Goal: Information Seeking & Learning: Learn about a topic

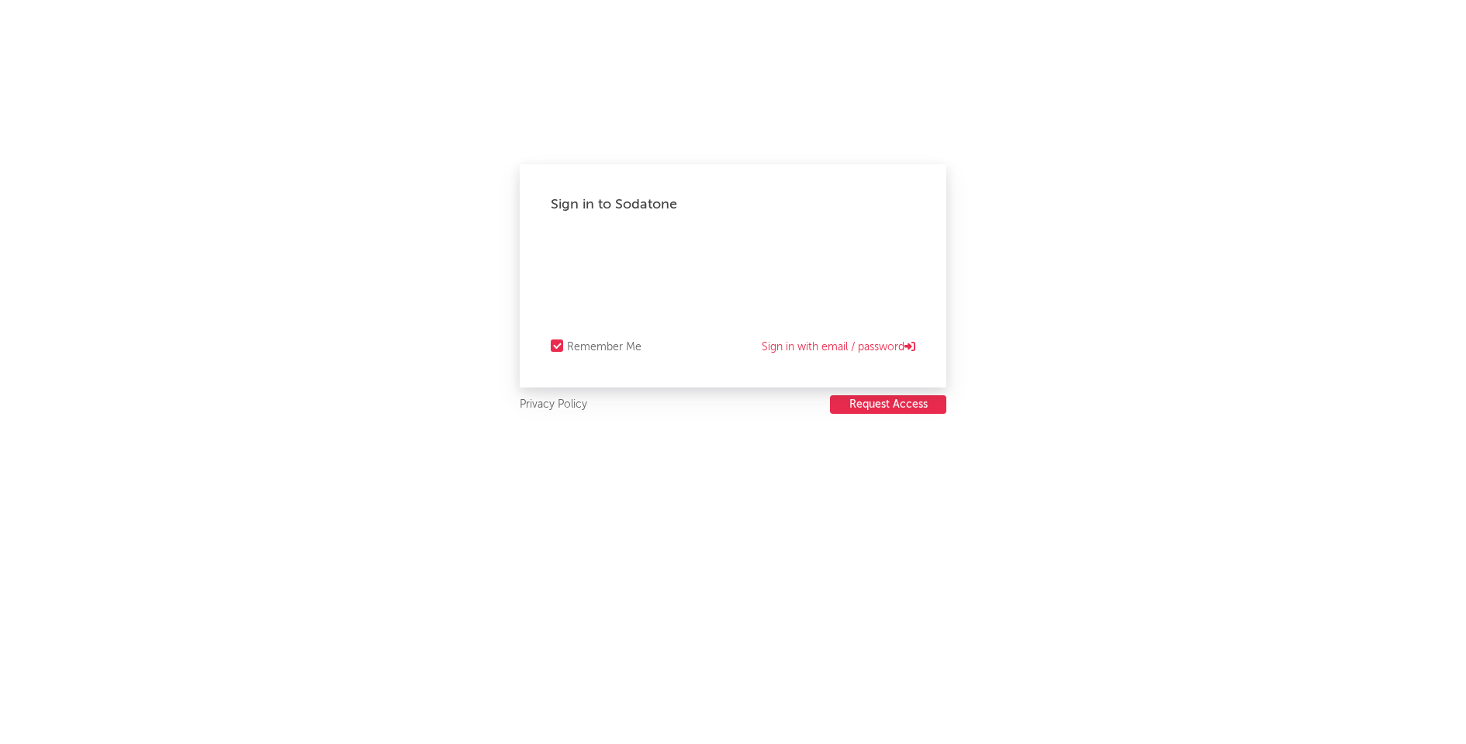
select select "recorded_music"
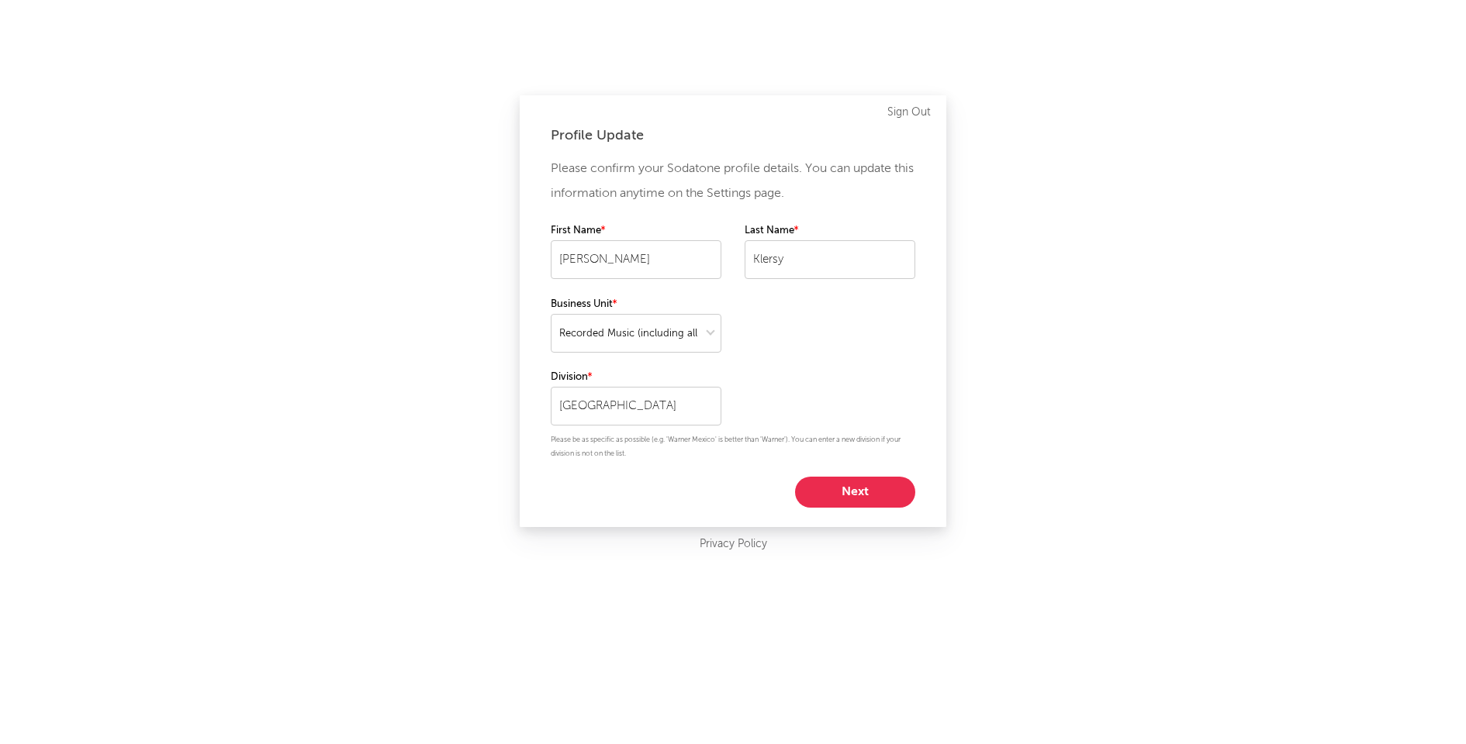
click at [837, 489] on button "Next" at bounding box center [855, 492] width 120 height 31
select select "other"
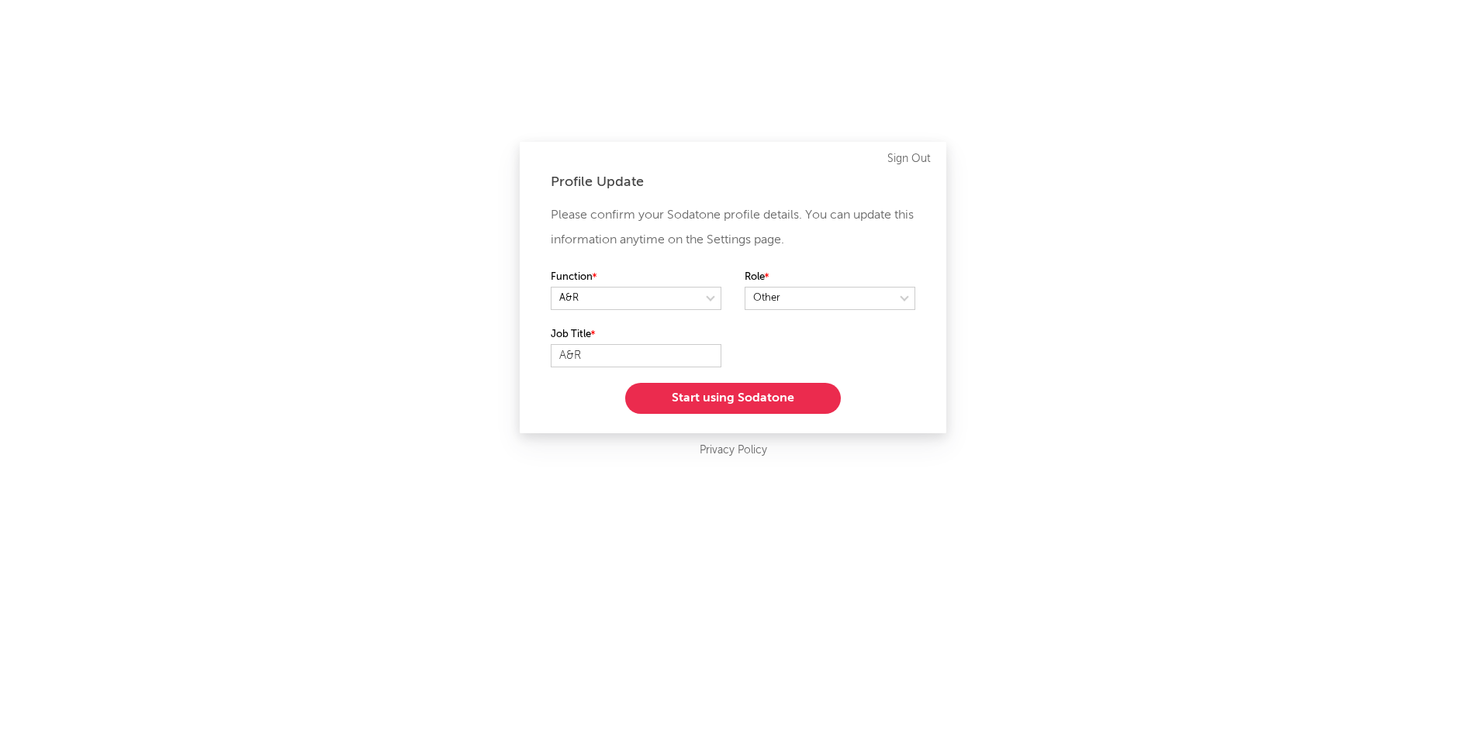
click at [755, 399] on button "Start using Sodatone" at bounding box center [733, 398] width 216 height 31
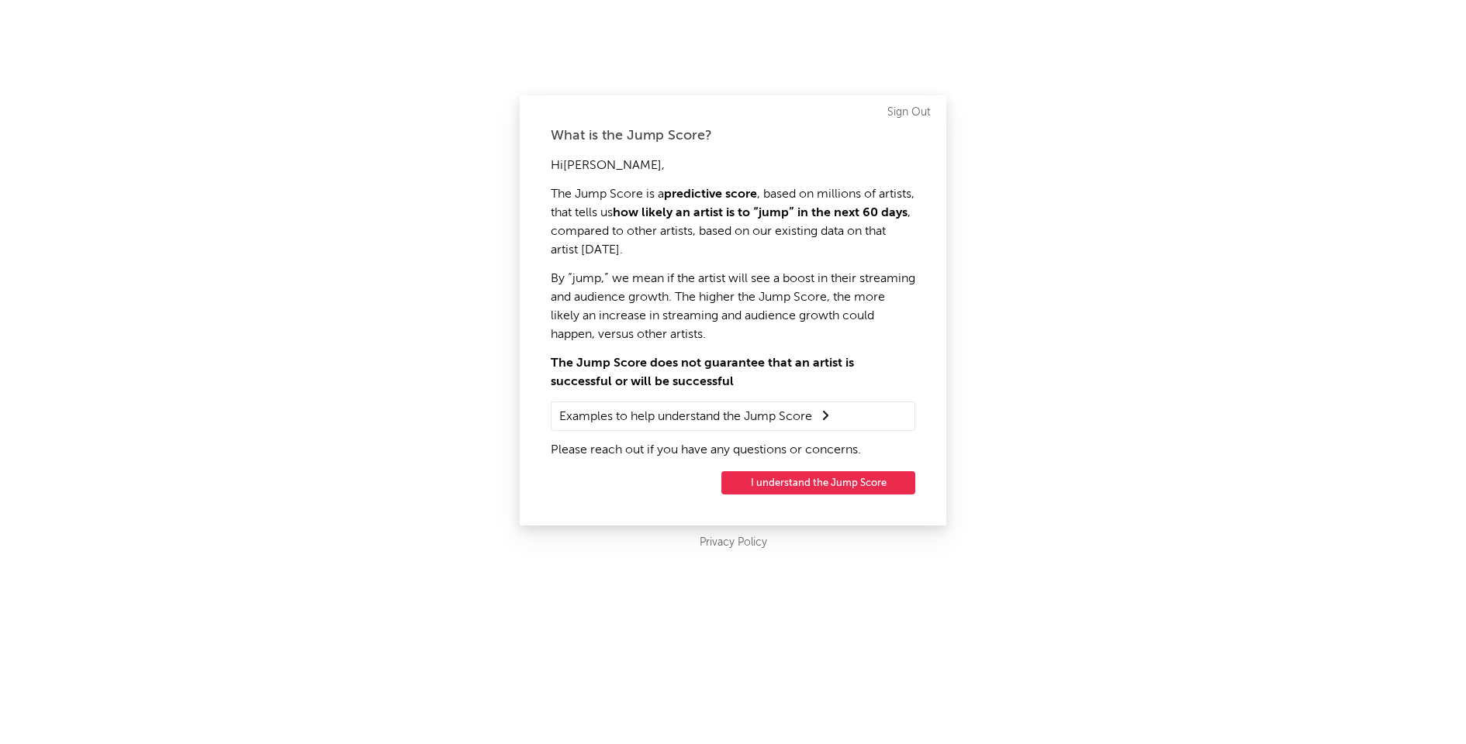
click at [792, 485] on button "I understand the Jump Score" at bounding box center [818, 483] width 194 height 23
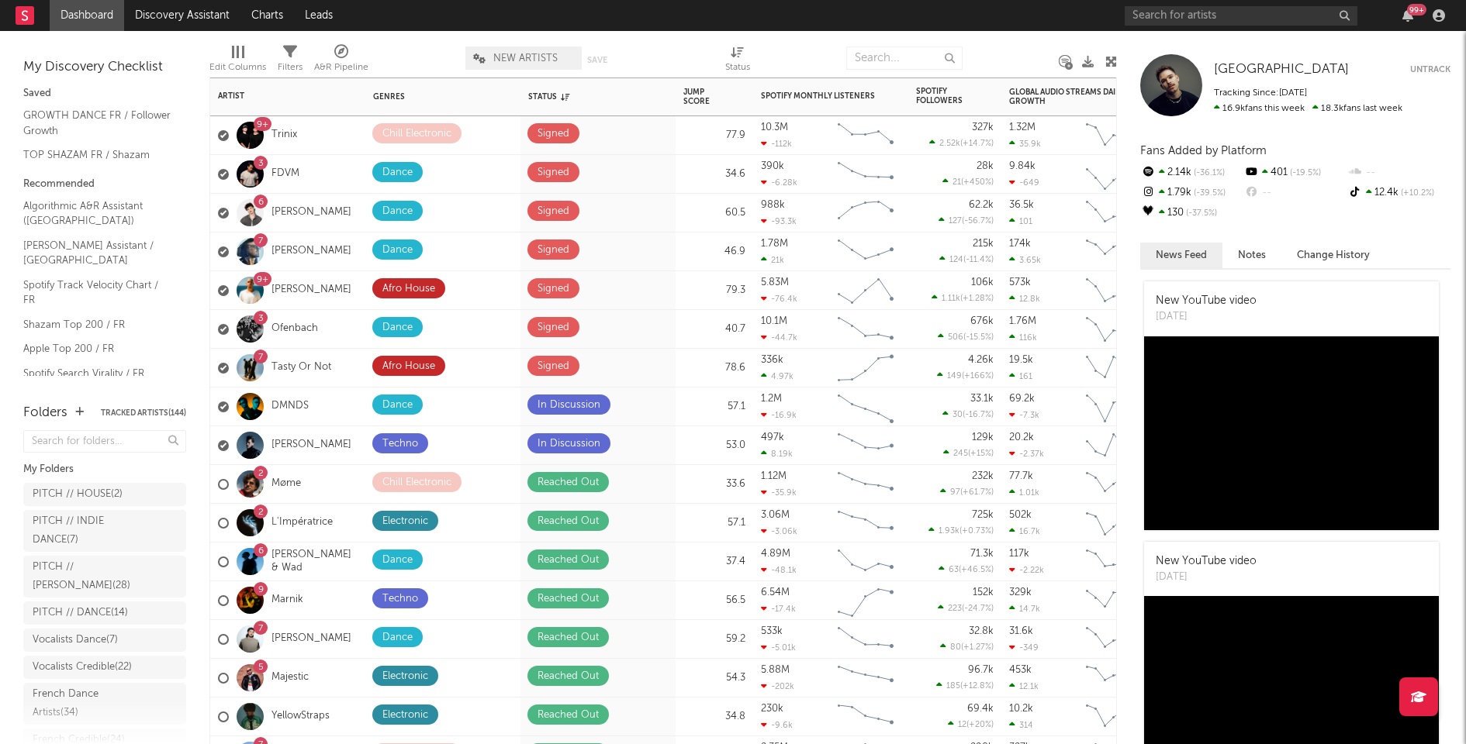
click at [347, 375] on div "7 Tasty Or Not" at bounding box center [287, 368] width 155 height 39
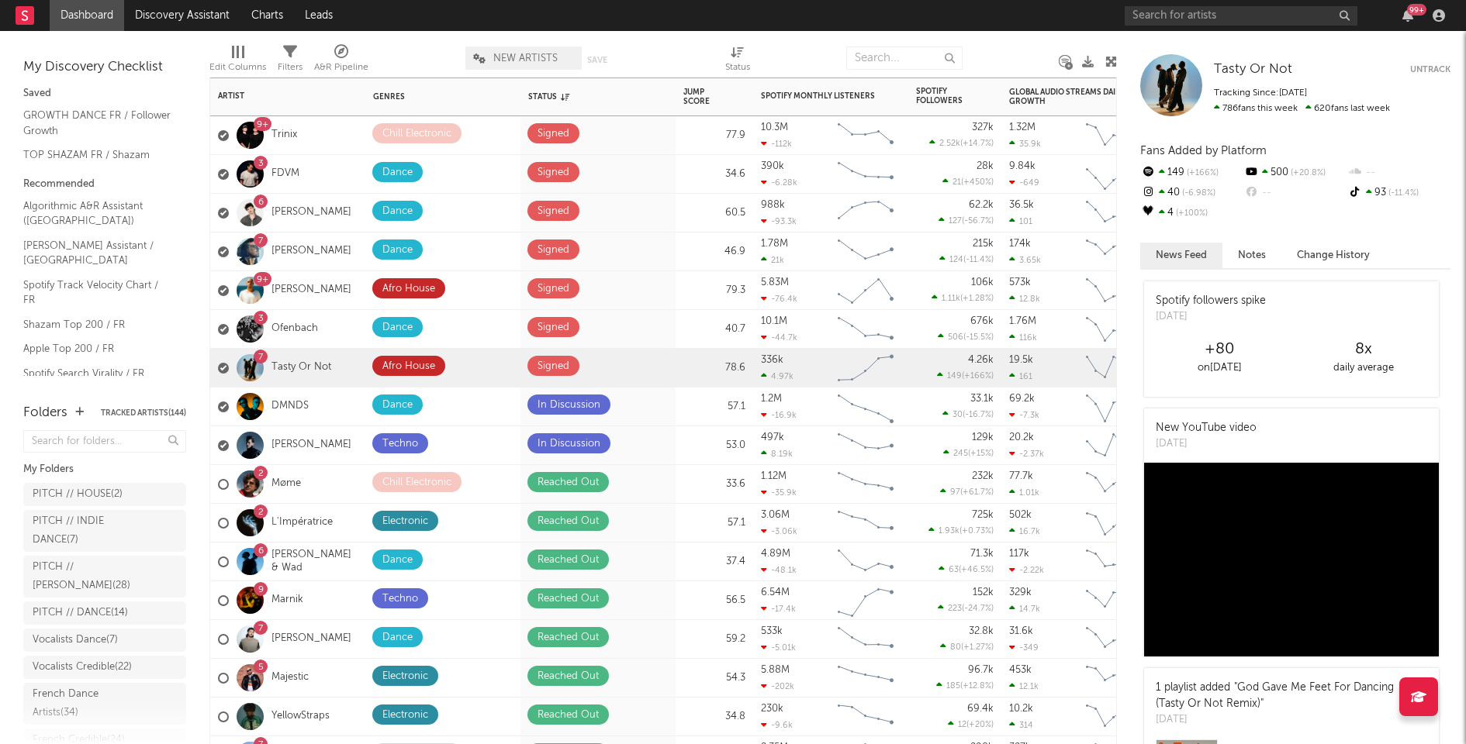
click at [357, 325] on div "3 Ofenbach" at bounding box center [287, 329] width 155 height 39
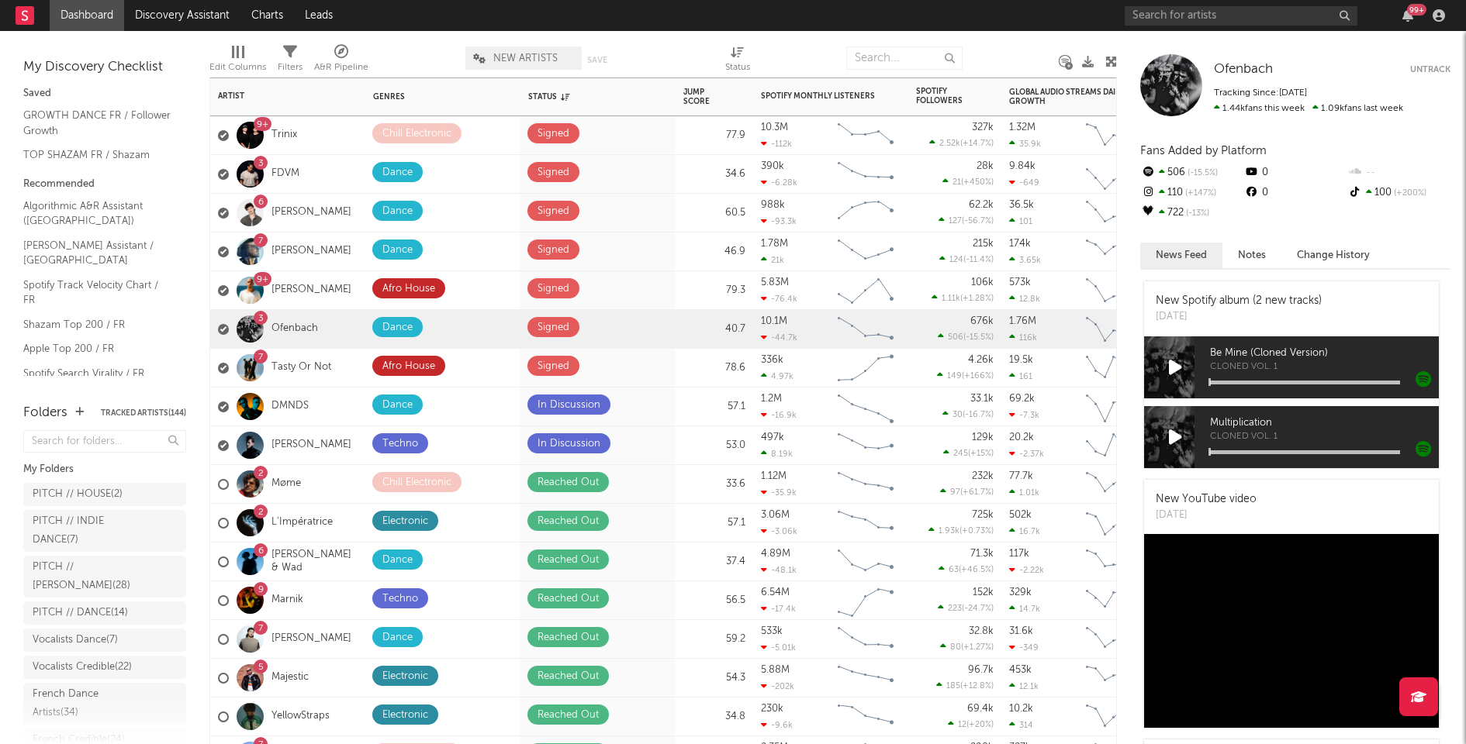
click at [348, 211] on div "6 [PERSON_NAME]" at bounding box center [287, 213] width 155 height 39
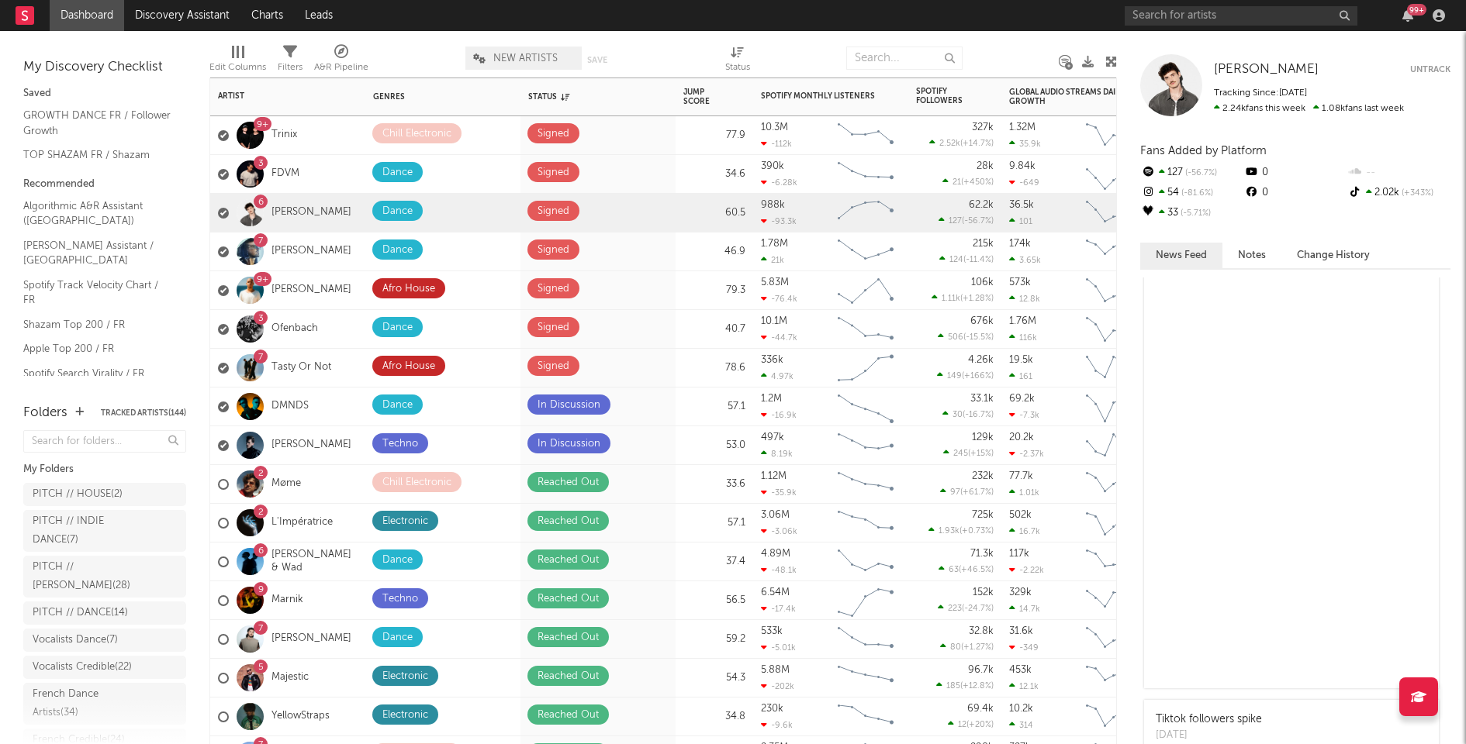
scroll to position [810, 0]
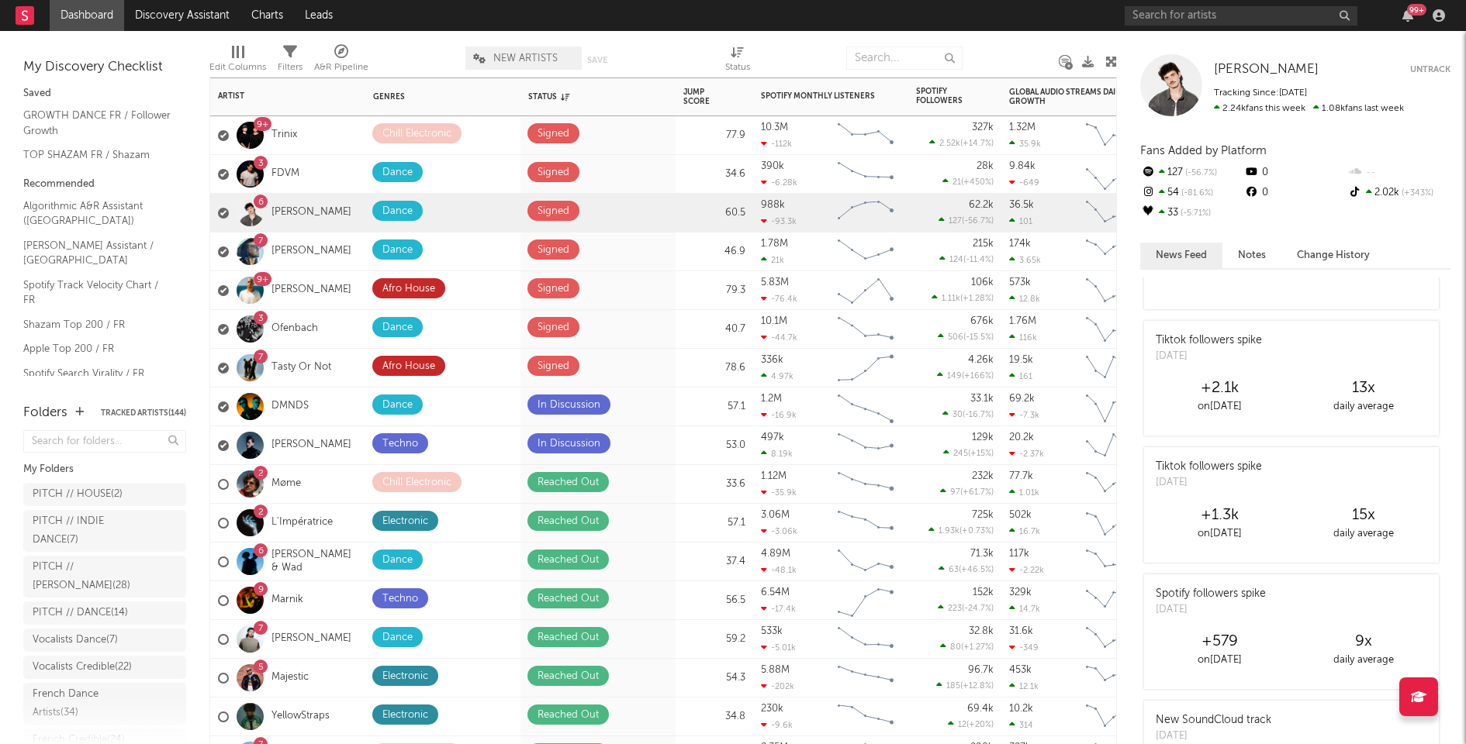
click at [330, 137] on div "9+ Trinix" at bounding box center [287, 135] width 155 height 39
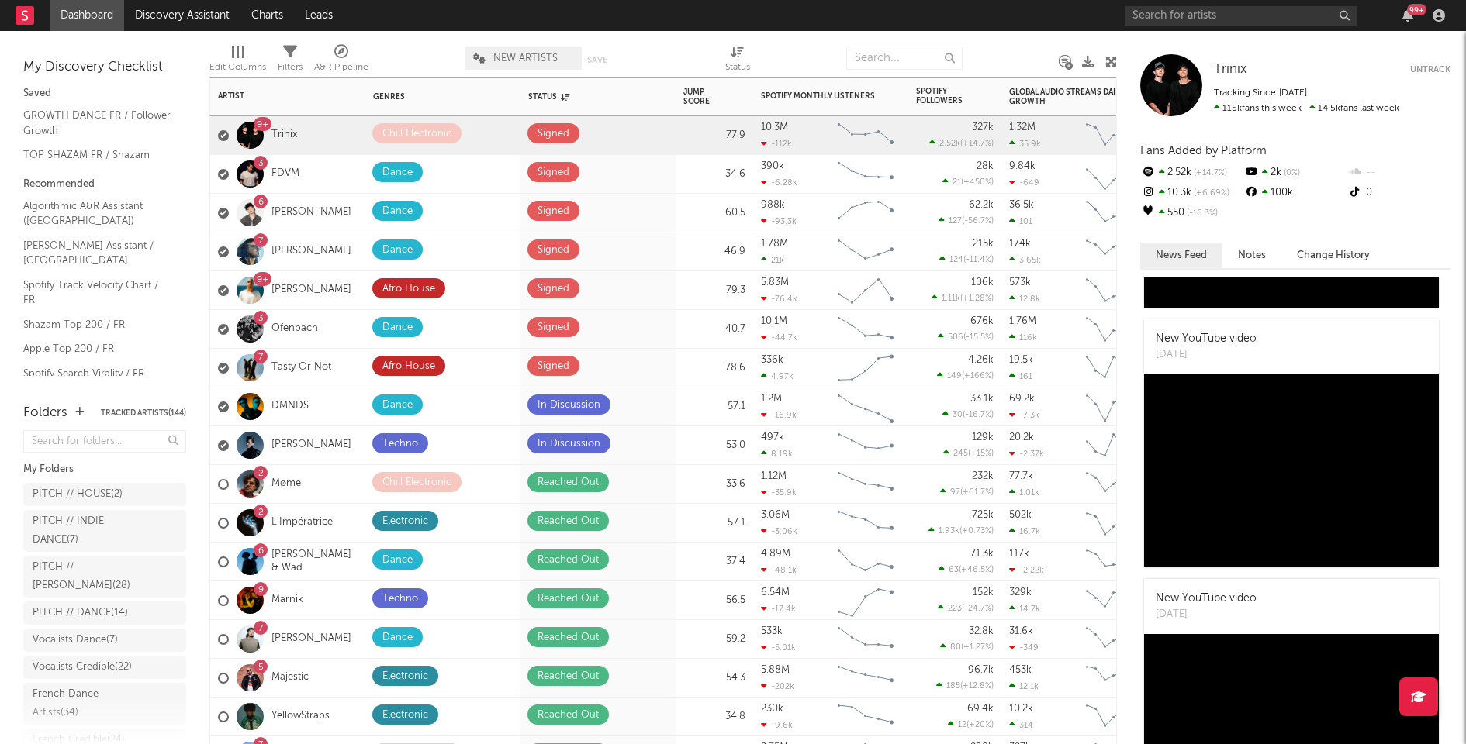
scroll to position [0, 0]
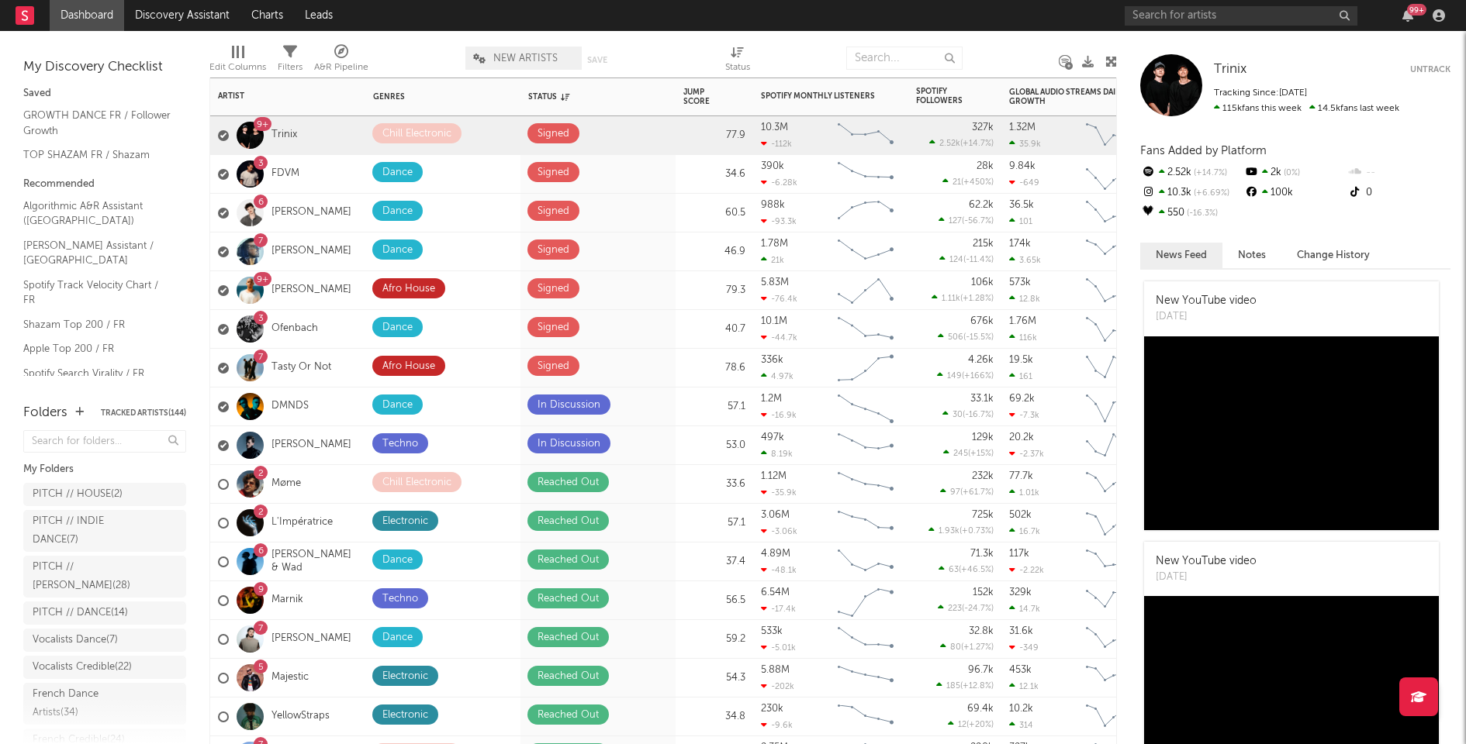
click at [1409, 6] on div "99 +" at bounding box center [1416, 10] width 19 height 12
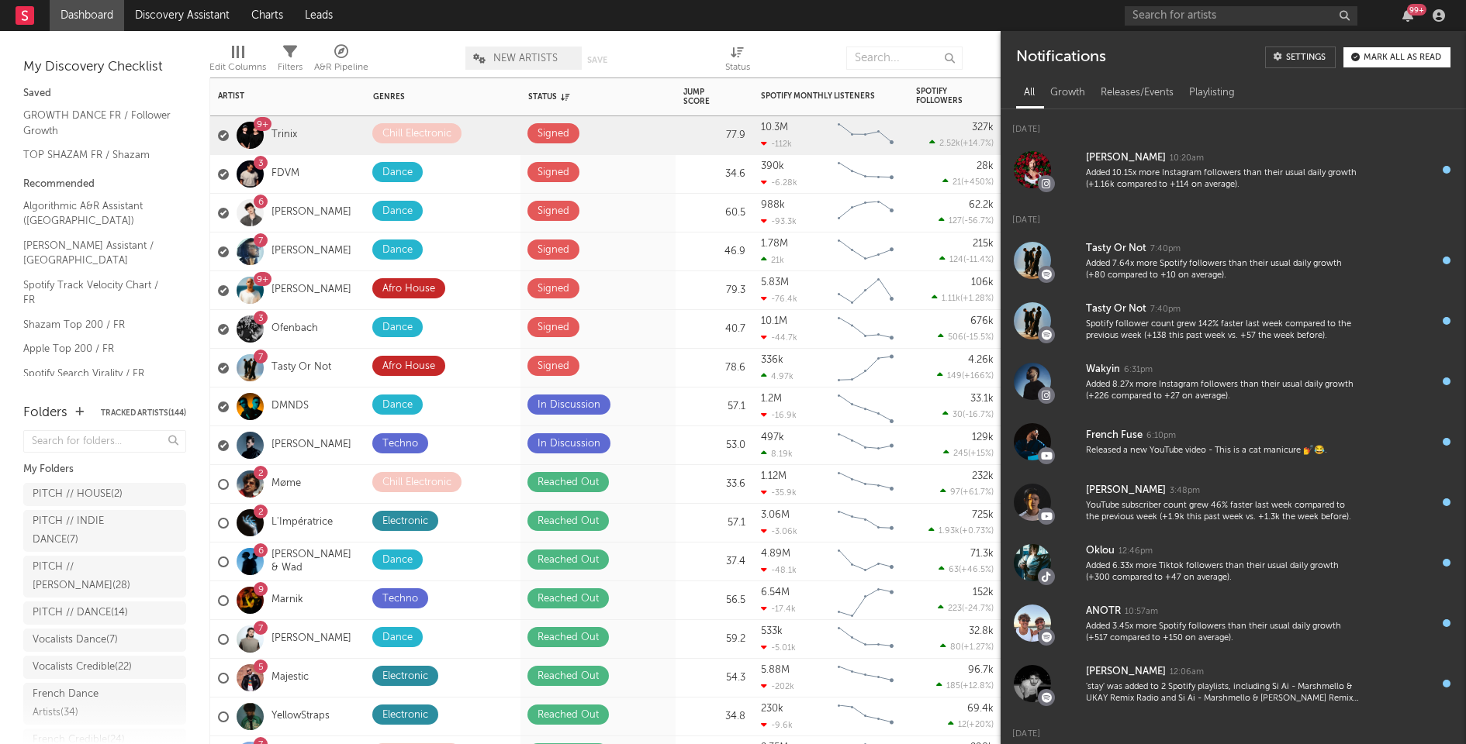
click at [1375, 55] on div "Mark all as read" at bounding box center [1402, 58] width 78 height 9
